Goal: Information Seeking & Learning: Learn about a topic

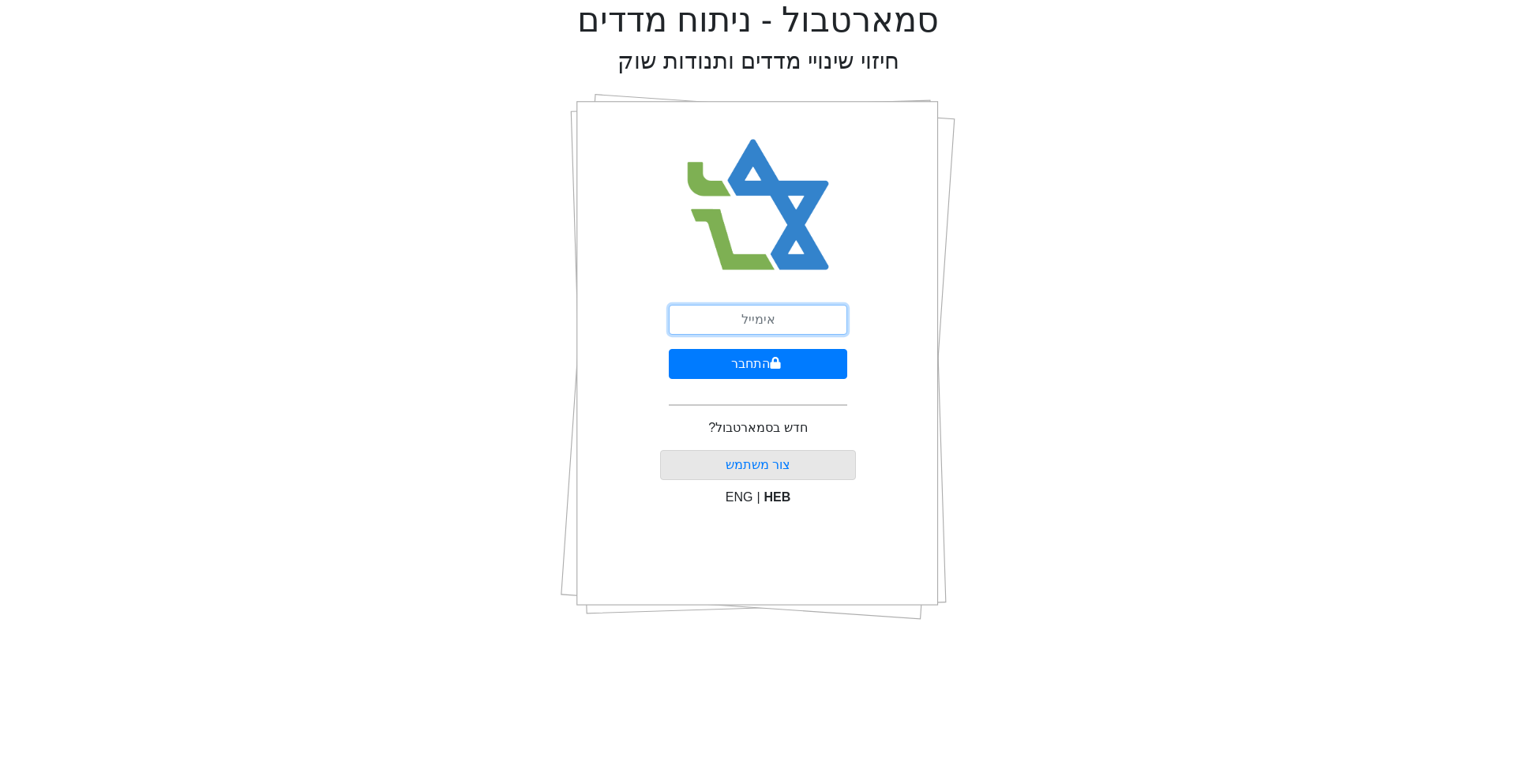
click at [745, 319] on input "email" at bounding box center [758, 319] width 179 height 30
click at [777, 325] on input "ג" at bounding box center [758, 319] width 179 height 30
click at [778, 324] on input "ג" at bounding box center [758, 319] width 179 height 30
type input "[PERSON_NAME][EMAIL_ADDRESS][PERSON_NAME][DOMAIN_NAME]"
click at [767, 362] on button "התחבר" at bounding box center [758, 364] width 179 height 30
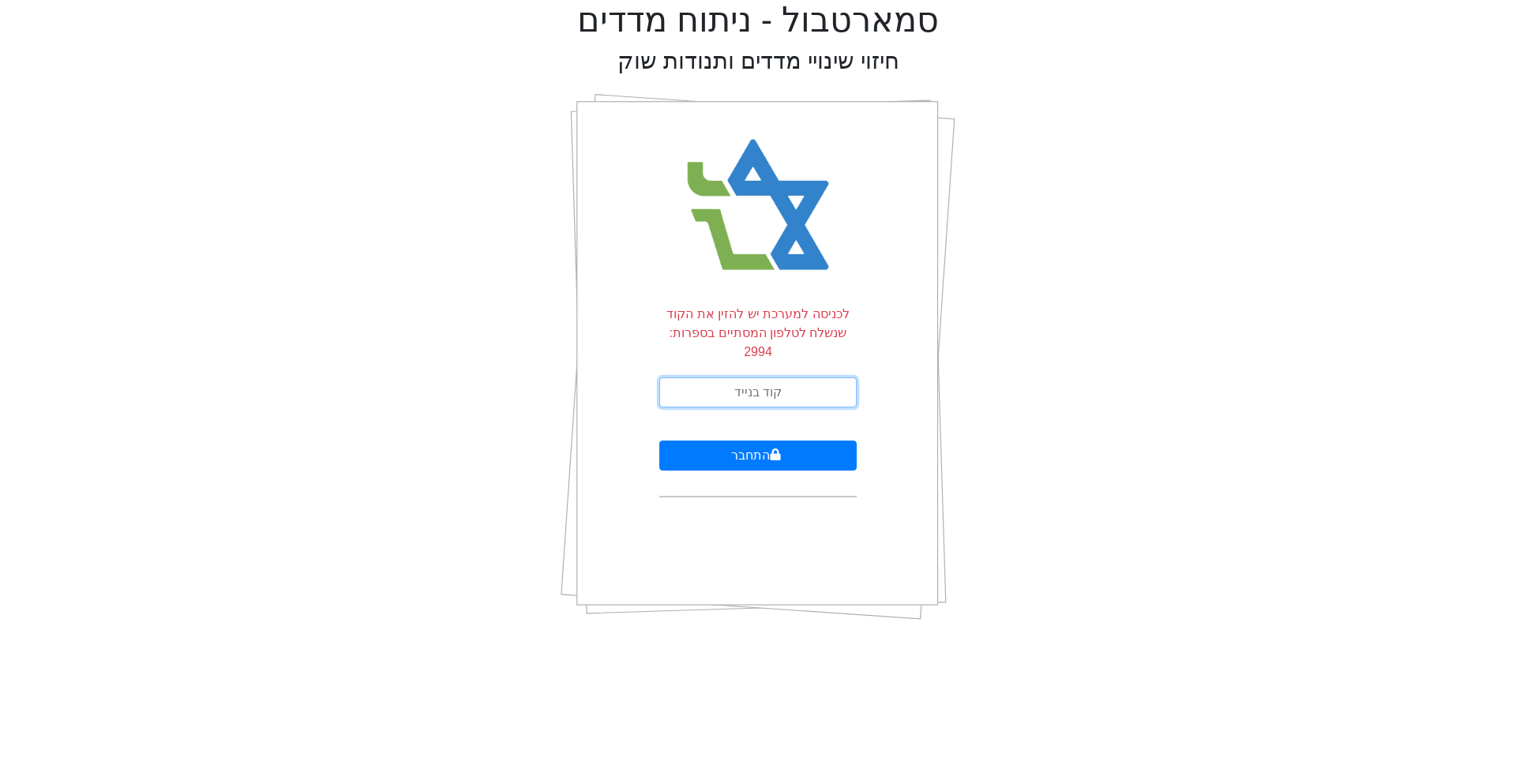
click at [743, 377] on input "text" at bounding box center [758, 392] width 197 height 30
type input "249163"
click at [776, 449] on icon "submit" at bounding box center [776, 455] width 11 height 13
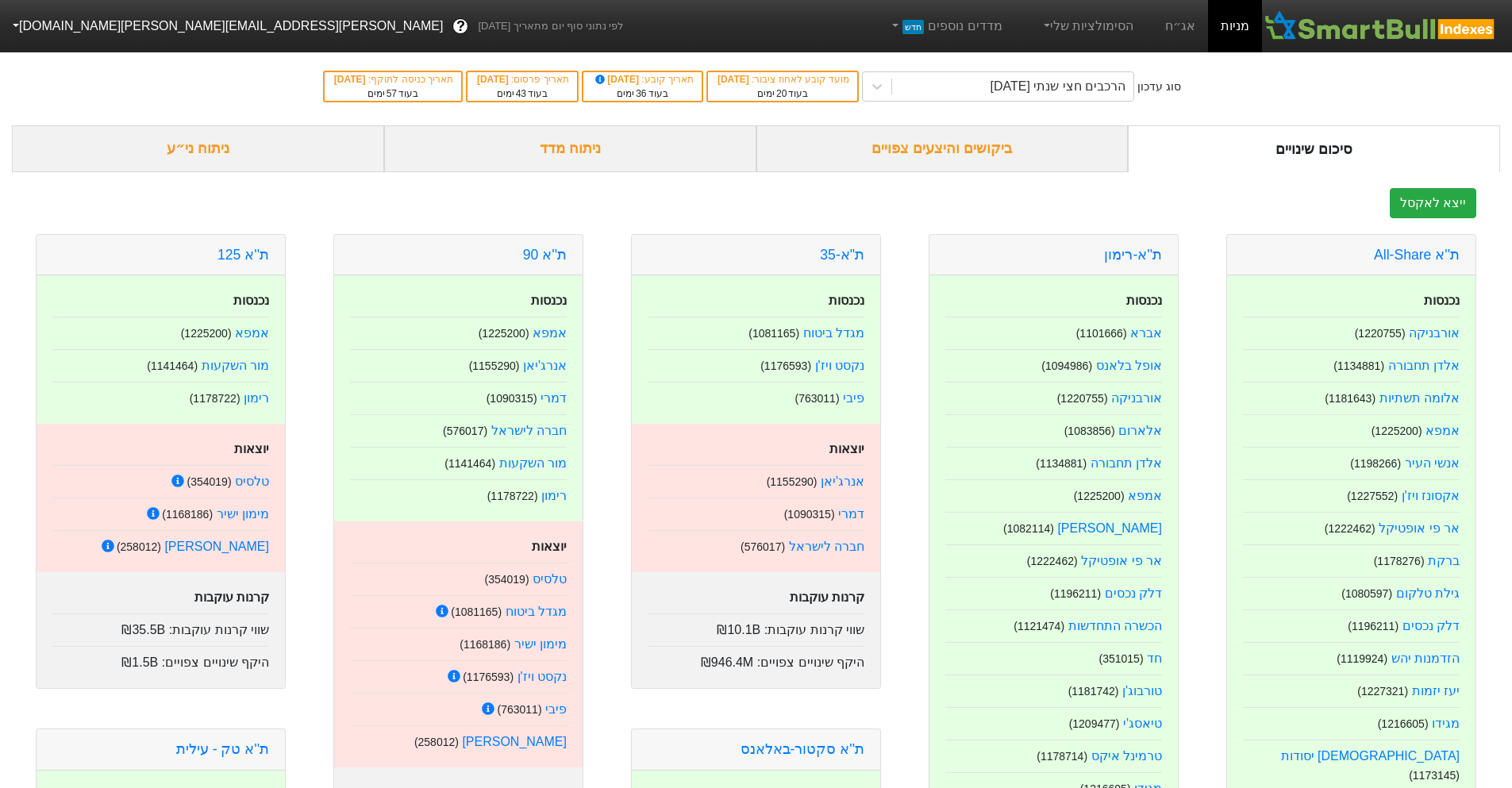
click at [935, 153] on div "ביקושים והיצעים צפויים" at bounding box center [943, 149] width 373 height 47
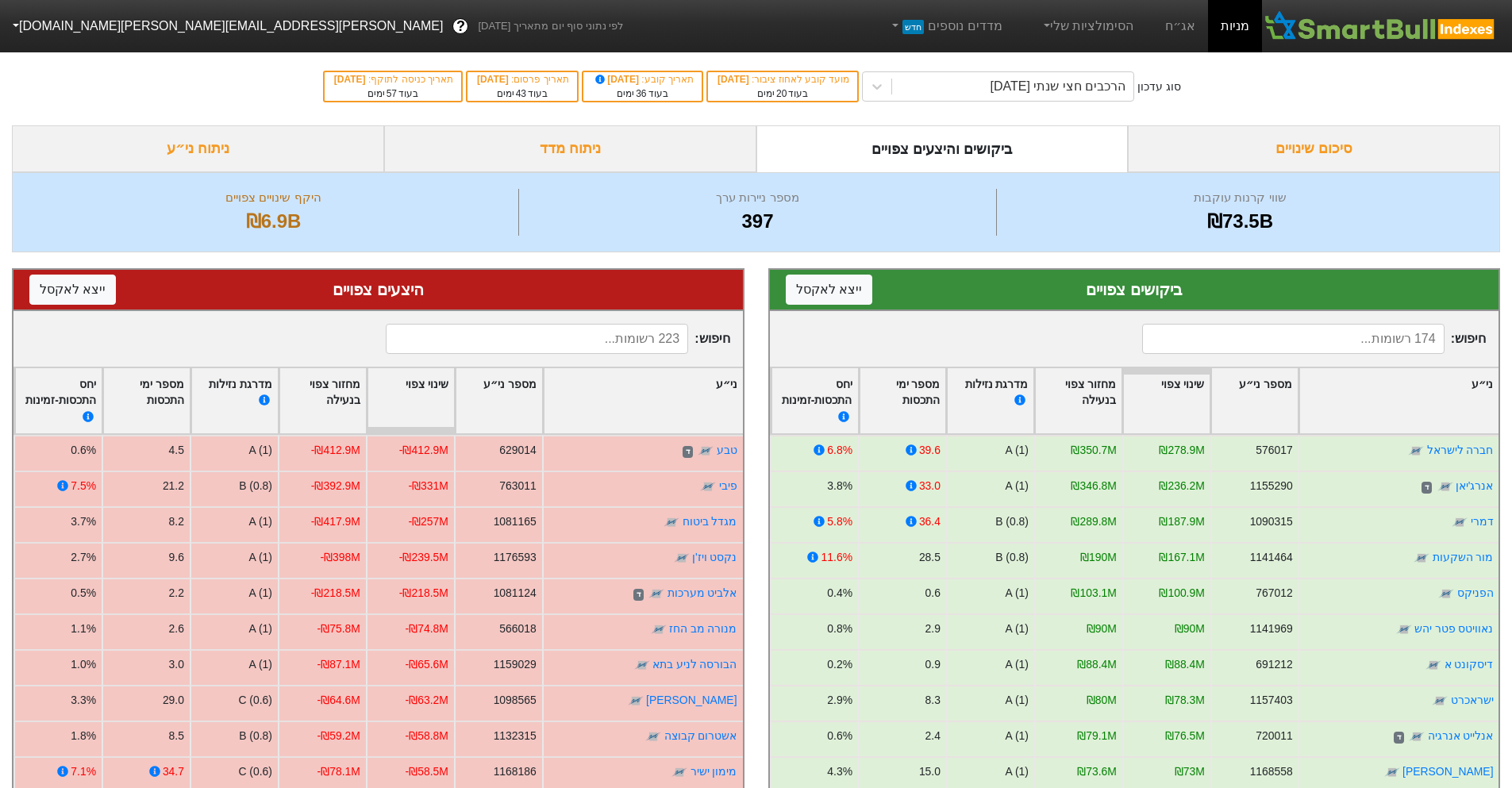
click at [635, 140] on div "ניתוח מדד" at bounding box center [570, 149] width 373 height 47
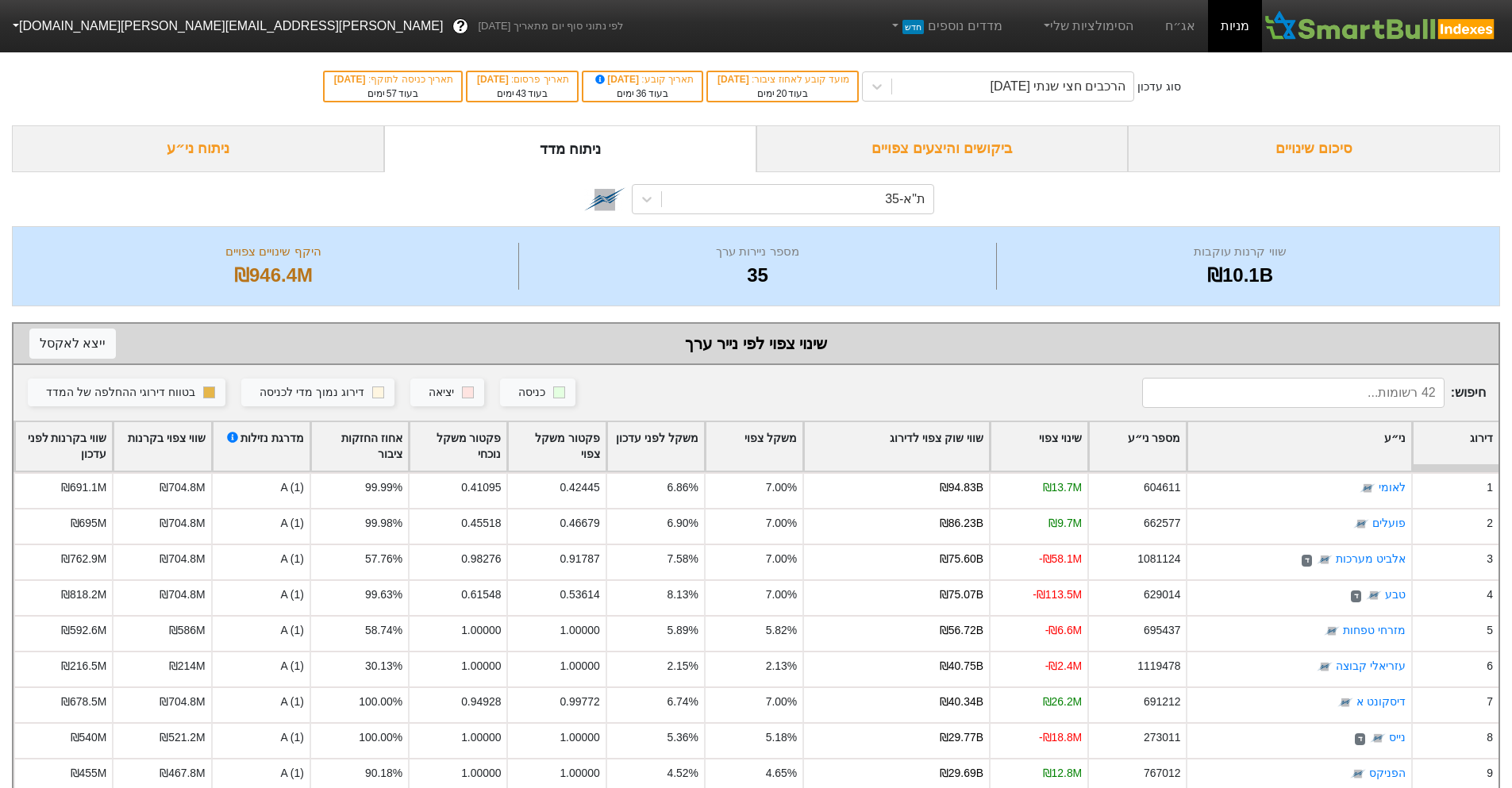
click at [910, 139] on div "ביקושים והיצעים צפויים" at bounding box center [943, 149] width 373 height 47
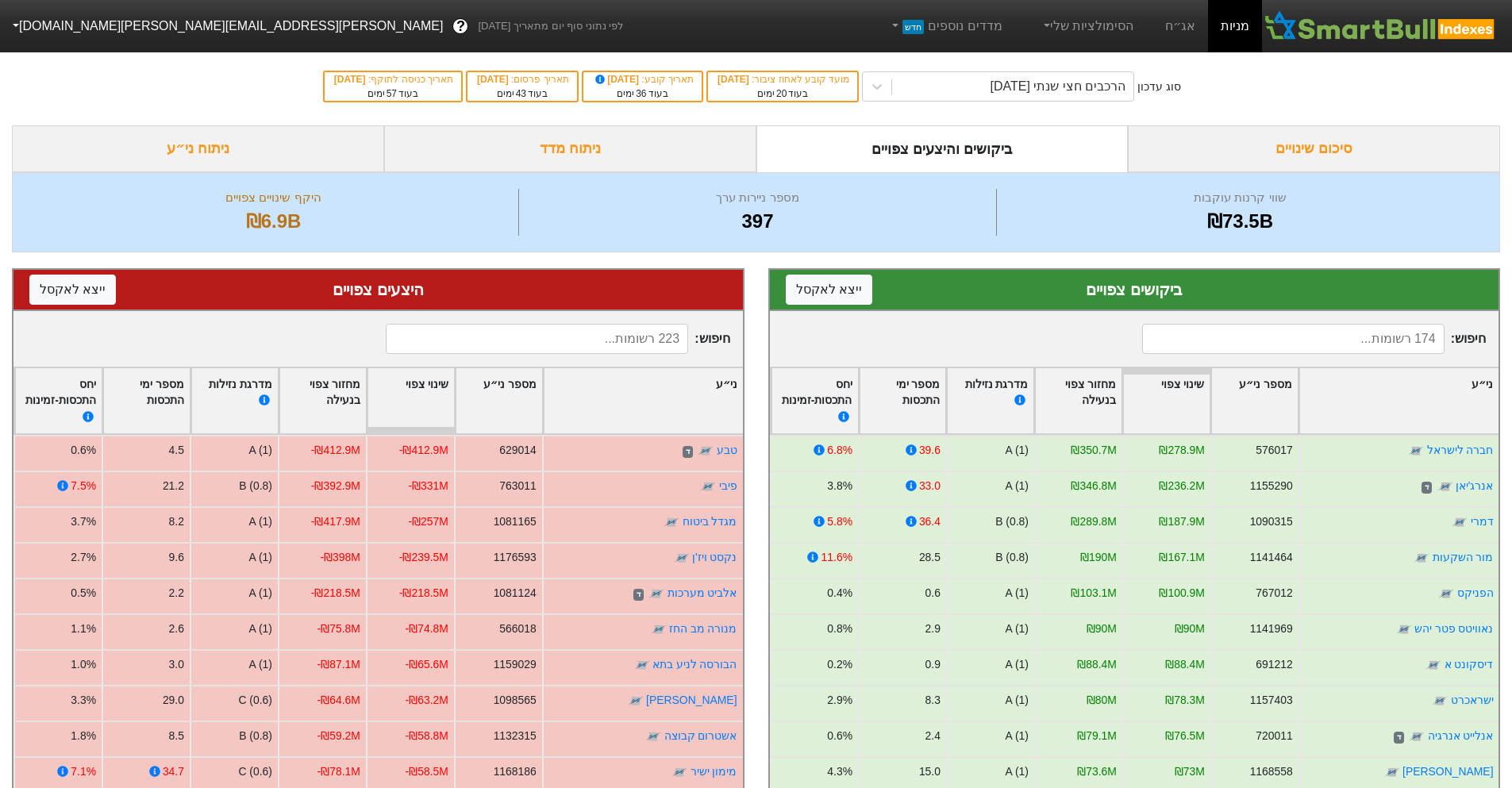
click at [660, 150] on div "ניתוח מדד" at bounding box center [570, 149] width 373 height 47
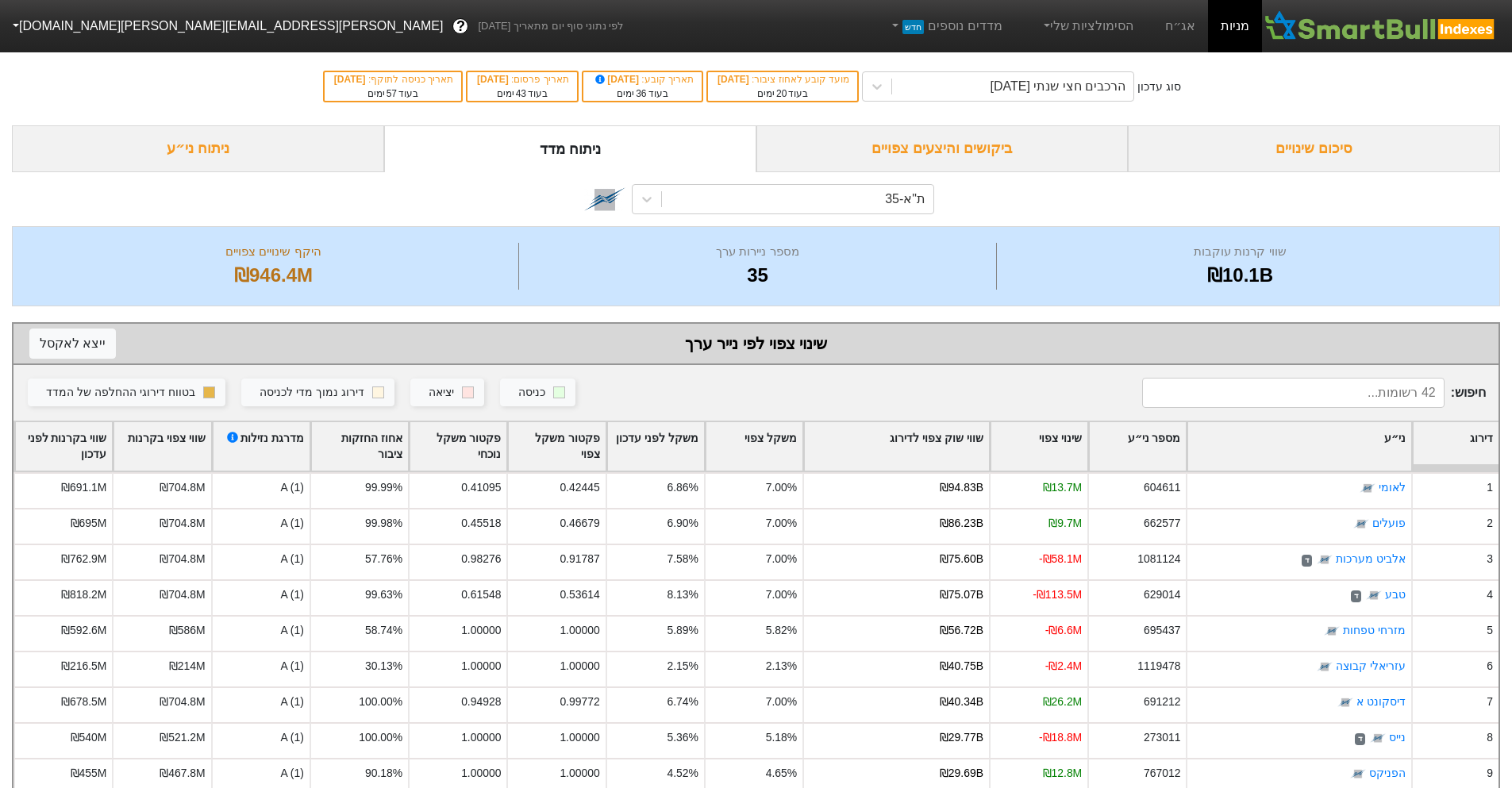
click at [864, 146] on div "ביקושים והיצעים צפויים" at bounding box center [943, 149] width 373 height 47
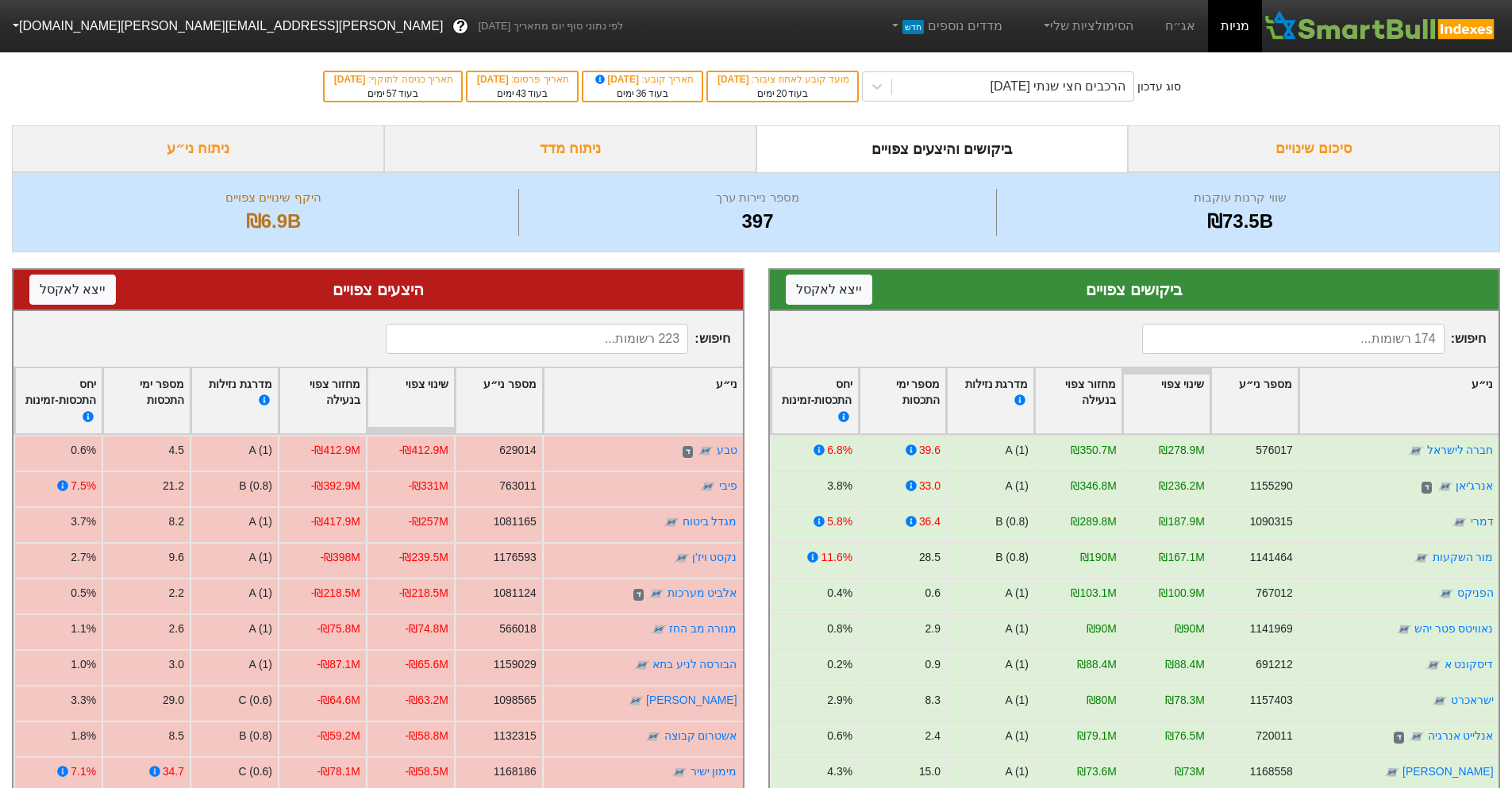
click at [1253, 152] on div "סיכום שינויים" at bounding box center [1314, 149] width 373 height 47
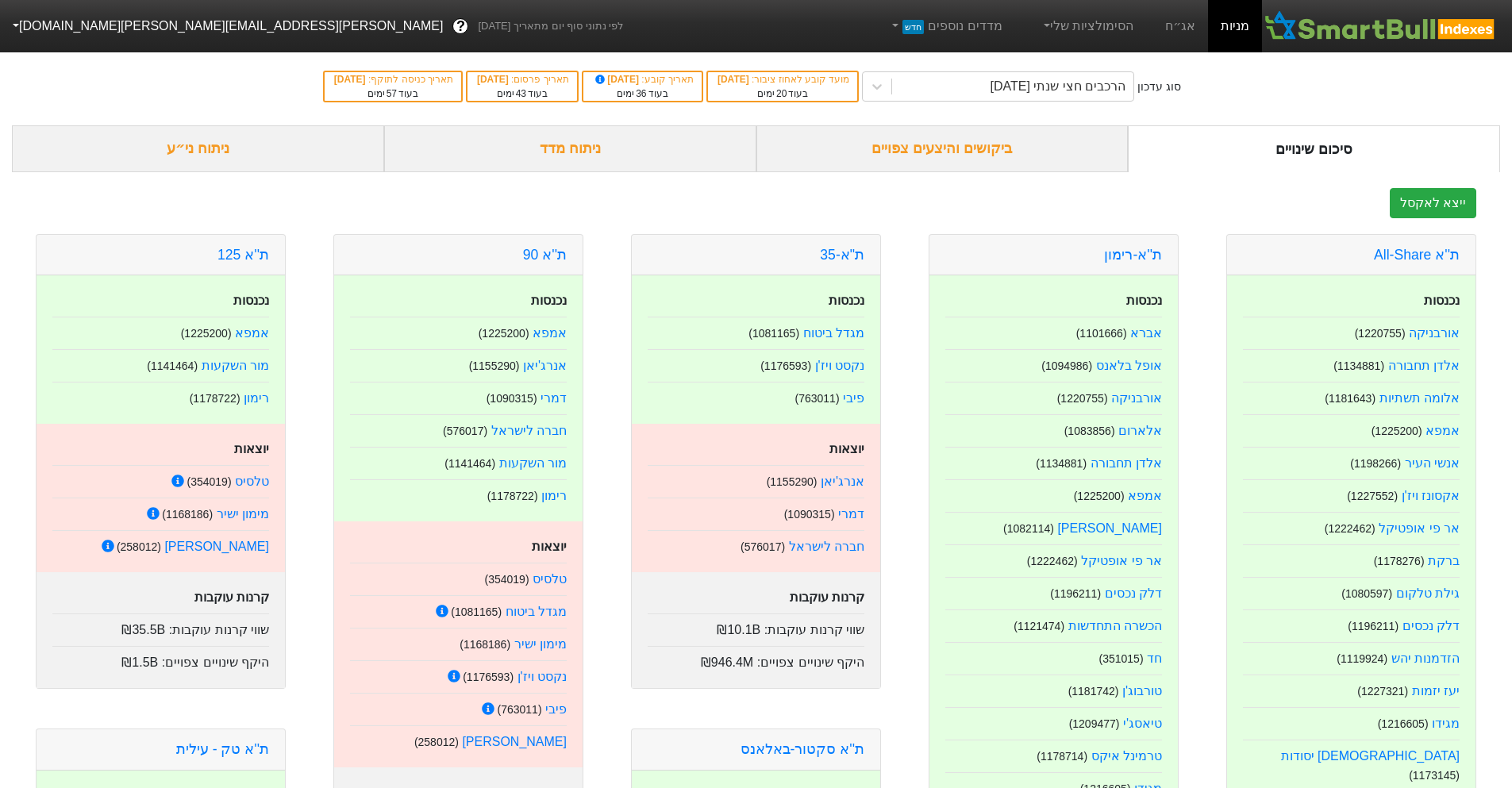
click at [1000, 147] on div "ביקושים והיצעים צפויים" at bounding box center [943, 149] width 373 height 47
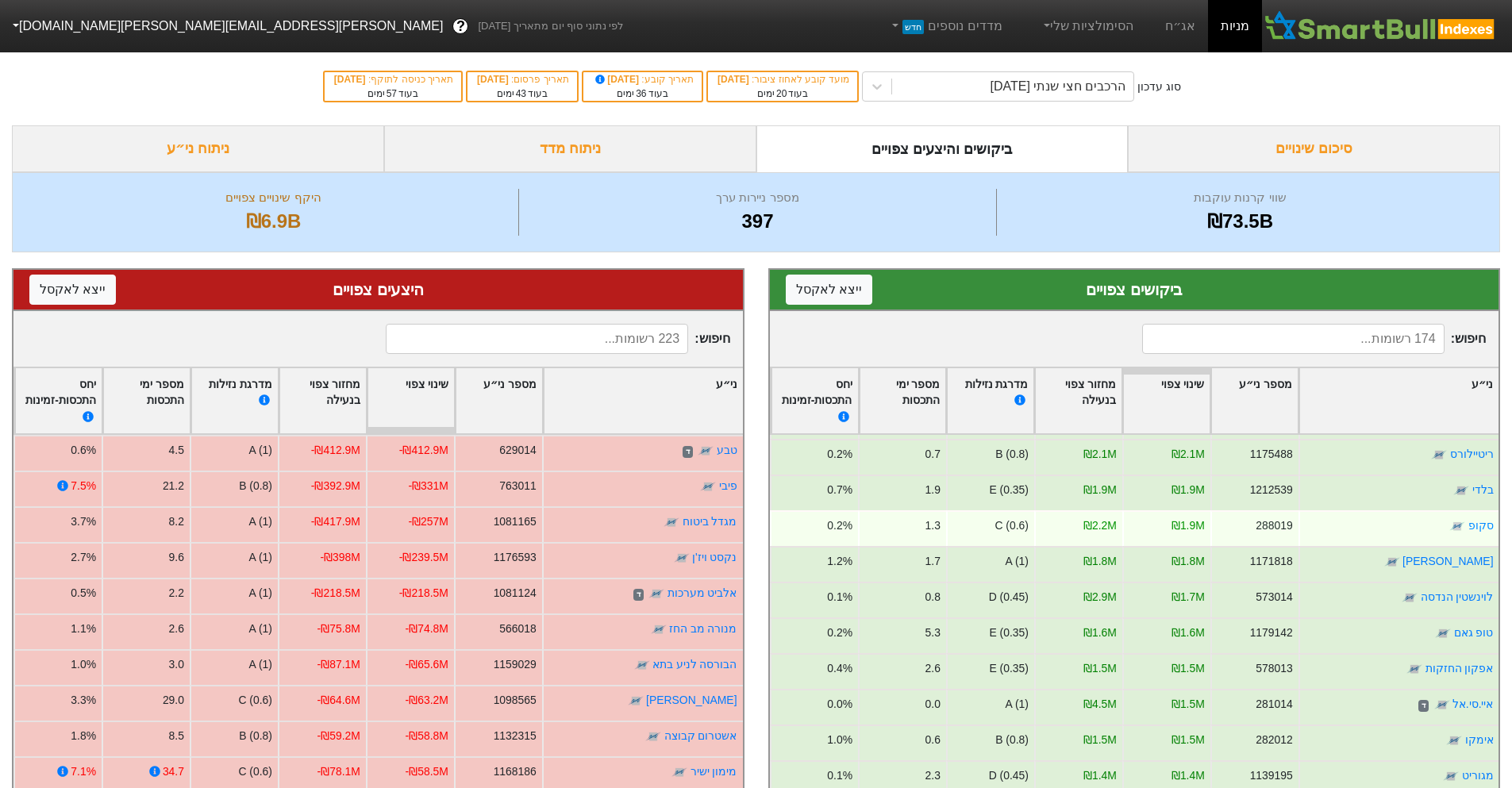
scroll to position [2856, 0]
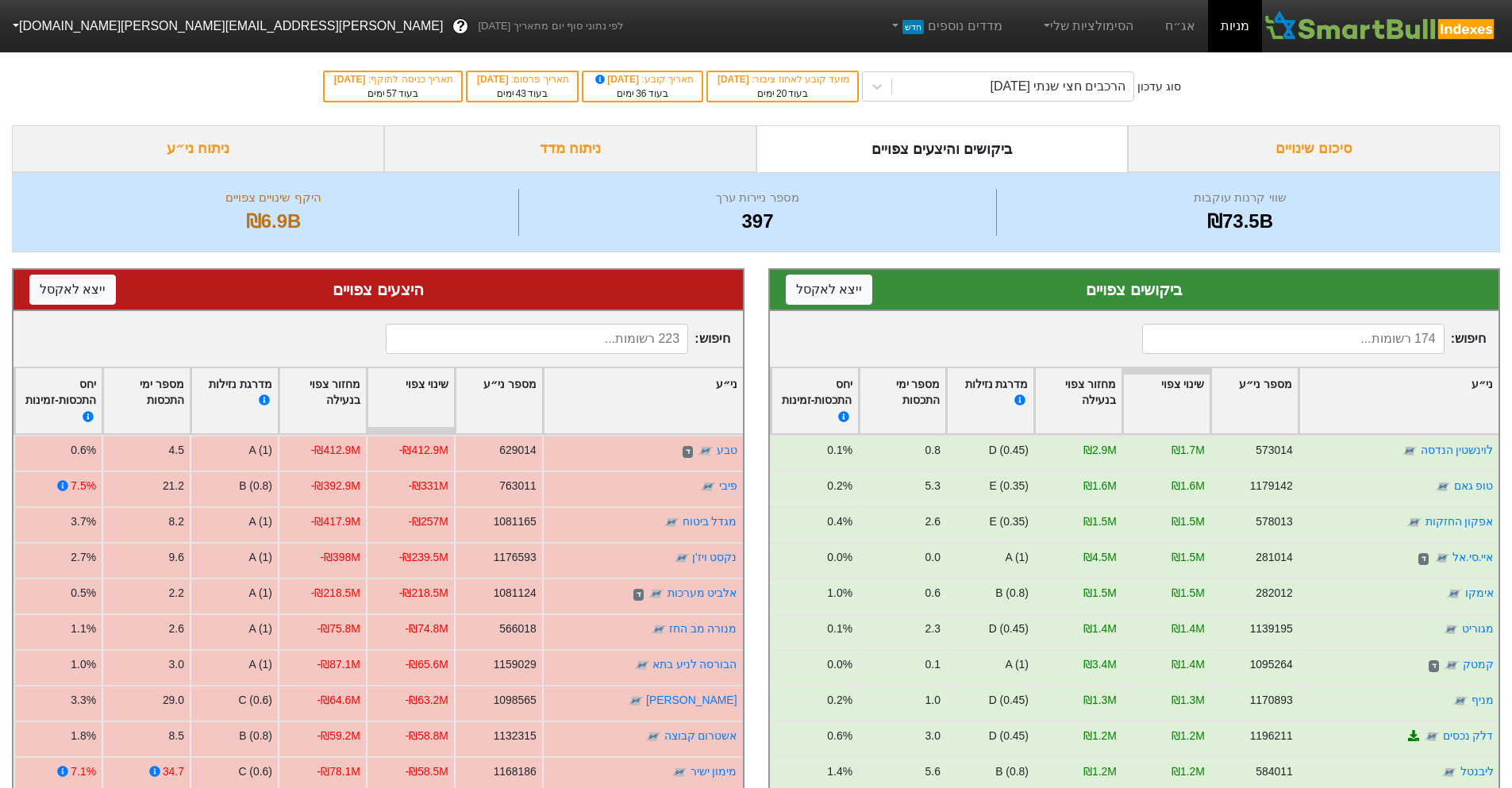
click at [418, 398] on div "שינוי צפוי" at bounding box center [411, 401] width 86 height 66
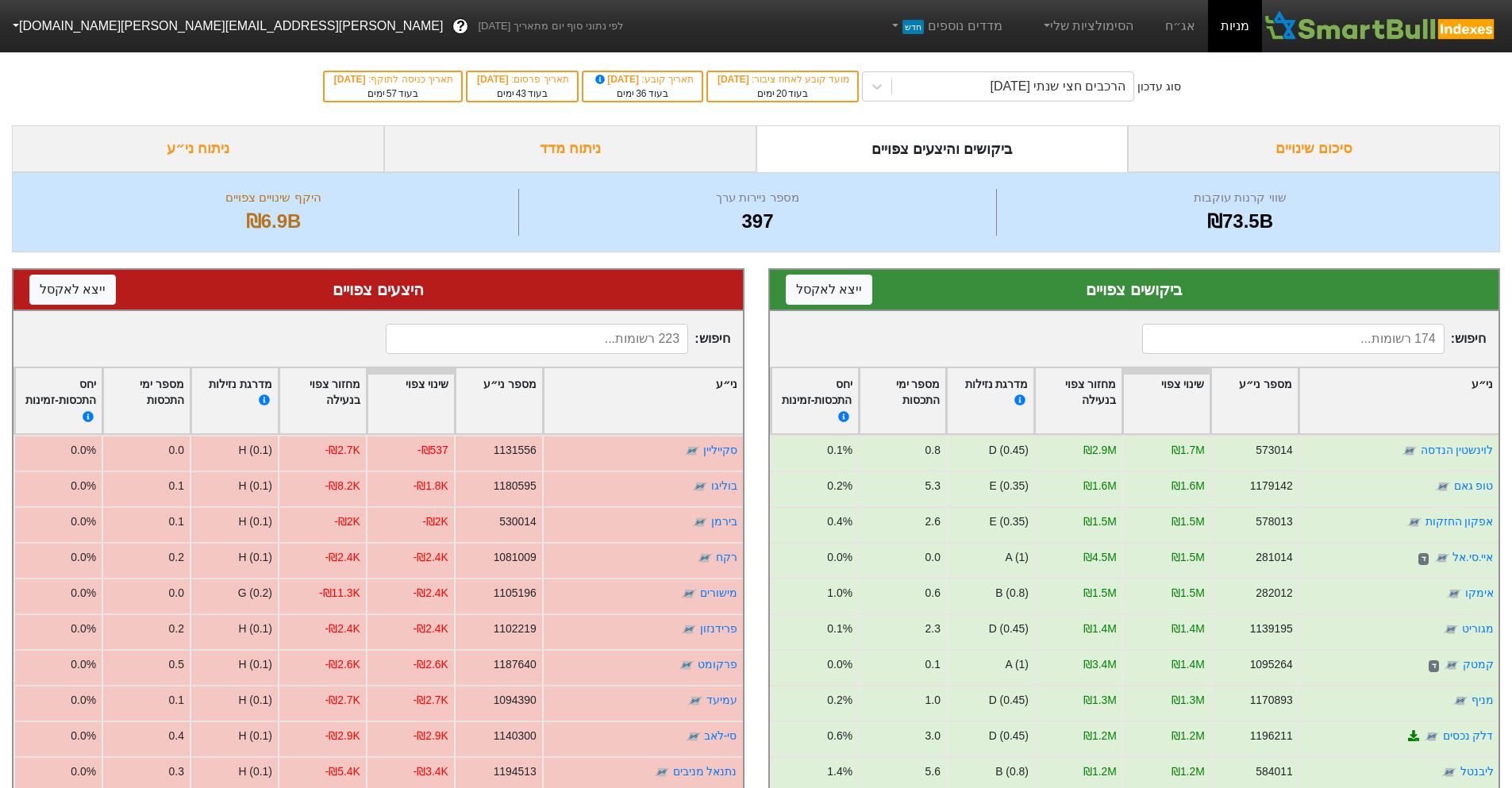
click at [441, 401] on div "שינוי צפוי" at bounding box center [411, 401] width 86 height 66
